Goal: Task Accomplishment & Management: Manage account settings

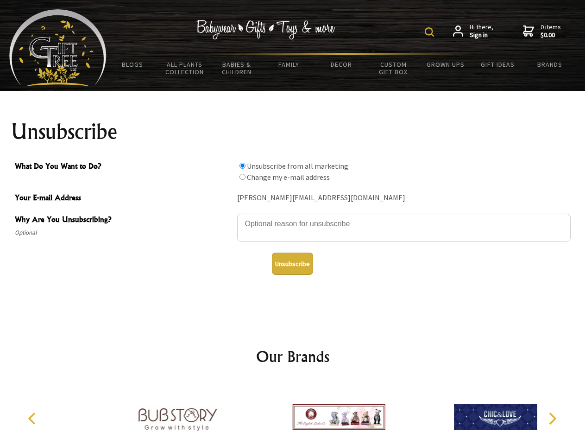
click at [431, 32] on img at bounding box center [429, 31] width 9 height 9
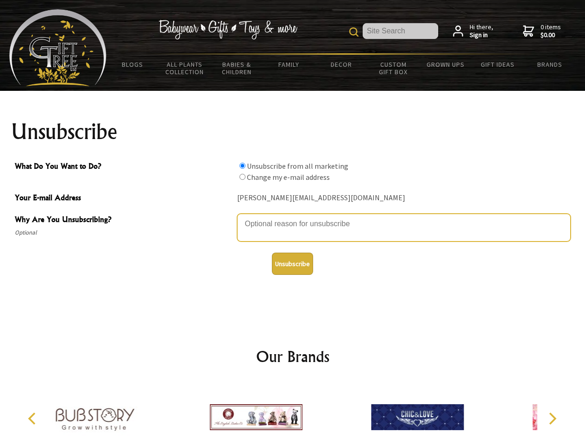
click at [293, 217] on textarea "Why Are You Unsubscribing?" at bounding box center [404, 228] width 334 height 28
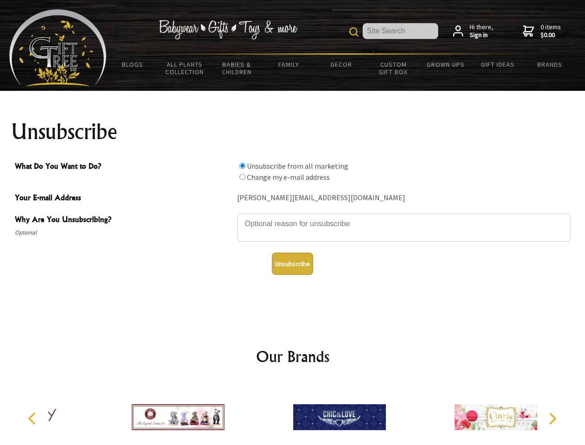
click at [242, 165] on input "What Do You Want to Do?" at bounding box center [243, 166] width 6 height 6
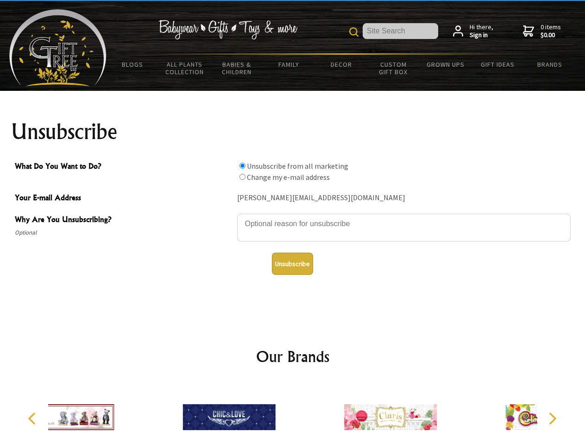
click at [242, 177] on input "What Do You Want to Do?" at bounding box center [243, 177] width 6 height 6
radio input "true"
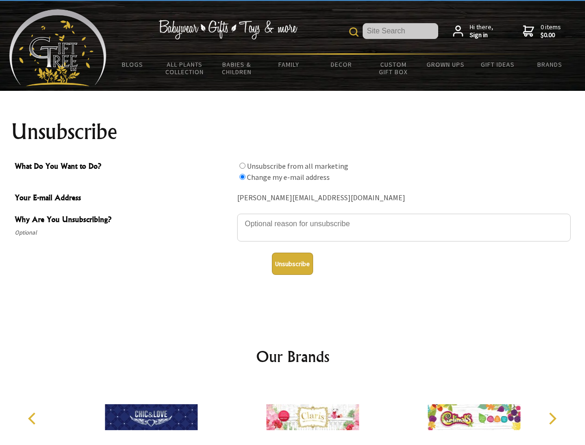
click at [292, 264] on button "Unsubscribe" at bounding box center [292, 264] width 41 height 22
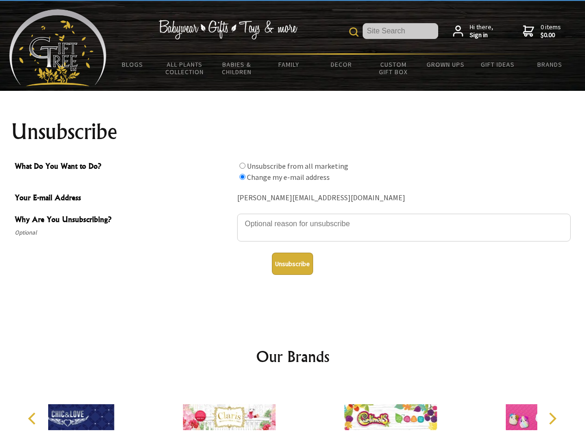
click at [293, 413] on div at bounding box center [229, 418] width 161 height 72
click at [33, 419] on icon "Previous" at bounding box center [33, 419] width 12 height 12
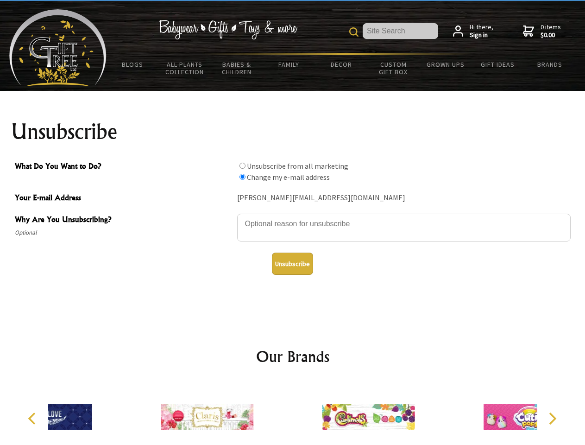
click at [552, 419] on icon "Next" at bounding box center [552, 419] width 12 height 12
